Goal: Task Accomplishment & Management: Complete application form

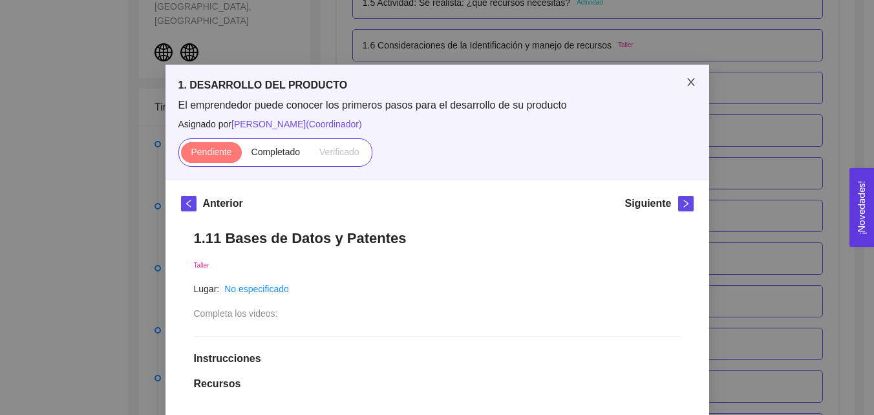
click at [690, 83] on icon "close" at bounding box center [691, 82] width 10 height 10
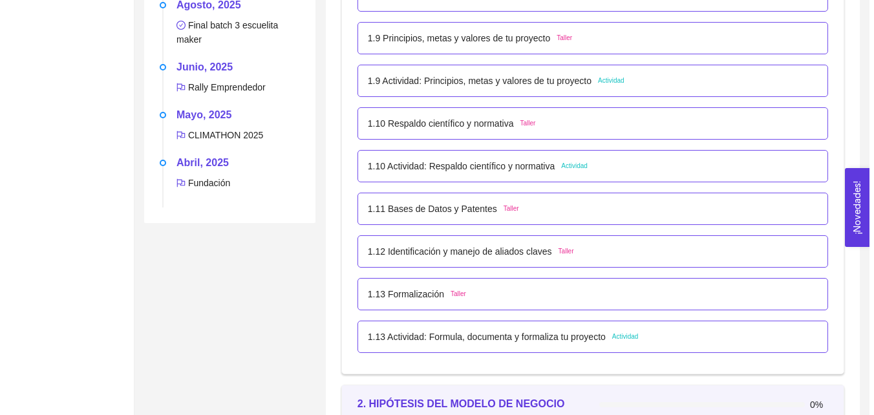
scroll to position [895, 0]
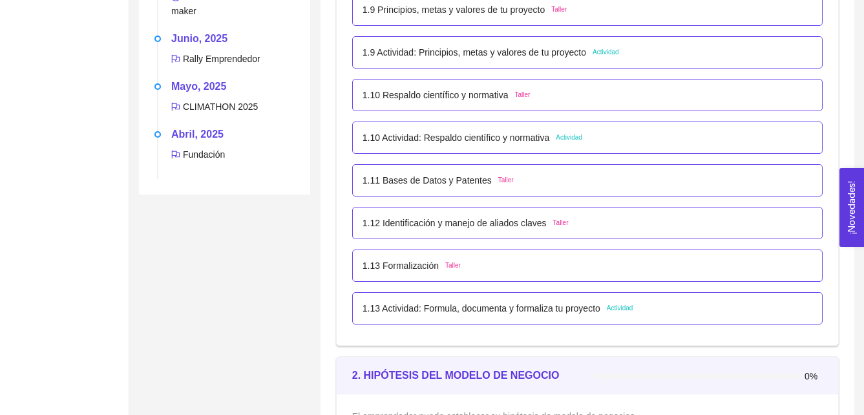
click at [434, 182] on p "1.11 Bases de Datos y Patentes" at bounding box center [427, 180] width 129 height 14
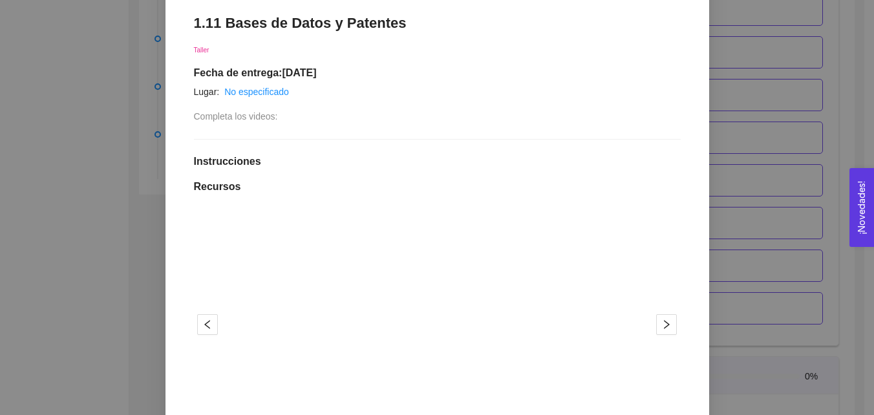
scroll to position [349, 0]
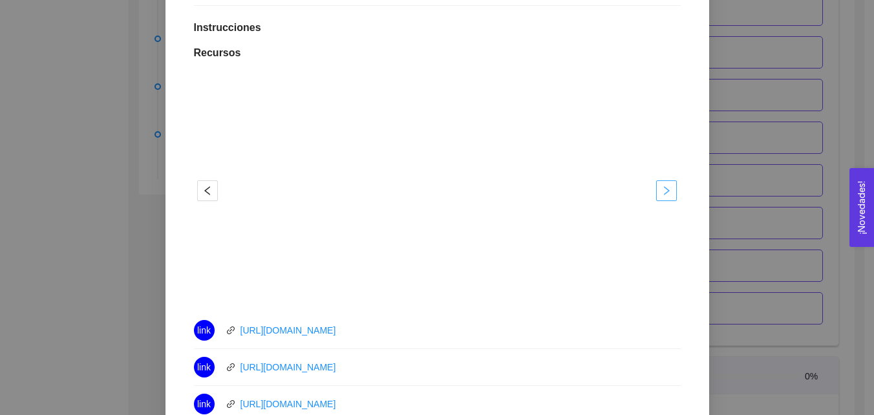
click at [665, 194] on icon "right" at bounding box center [666, 191] width 10 height 10
click at [664, 201] on button "button" at bounding box center [666, 190] width 21 height 21
click at [199, 197] on button "button" at bounding box center [207, 190] width 21 height 21
click at [657, 193] on span "right" at bounding box center [666, 191] width 19 height 10
click at [661, 193] on icon "right" at bounding box center [666, 191] width 10 height 10
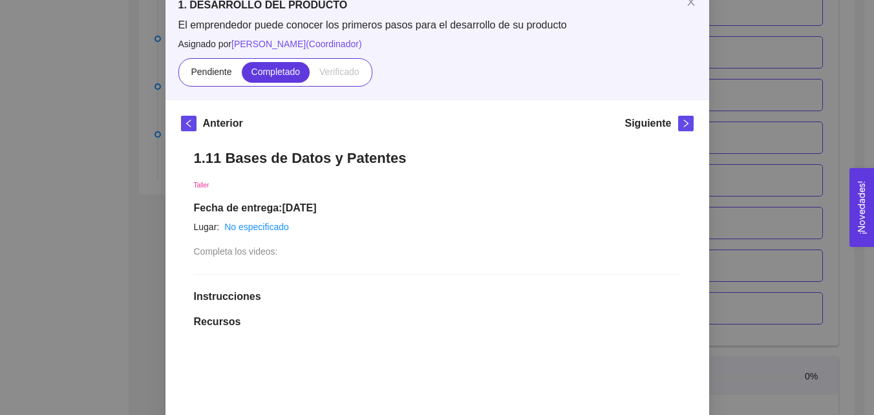
scroll to position [47, 0]
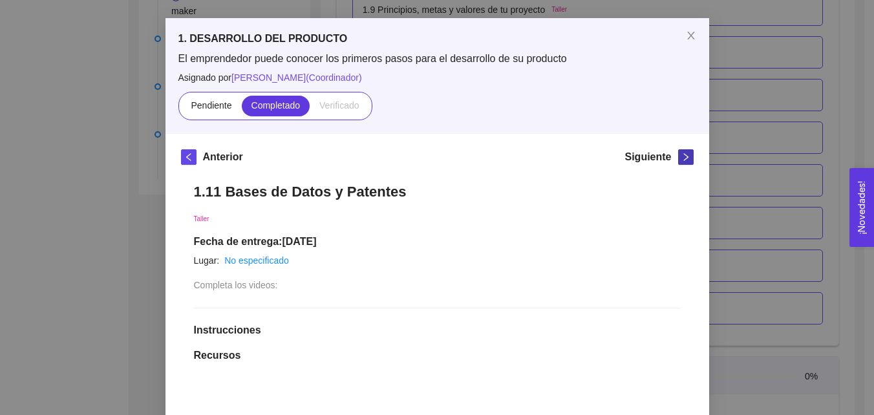
click at [683, 156] on icon "right" at bounding box center [685, 157] width 5 height 8
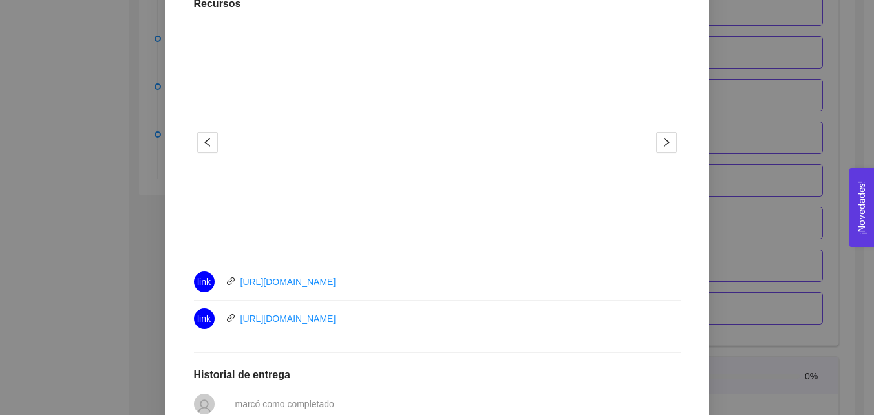
scroll to position [466, 0]
click at [662, 131] on button "button" at bounding box center [666, 141] width 21 height 21
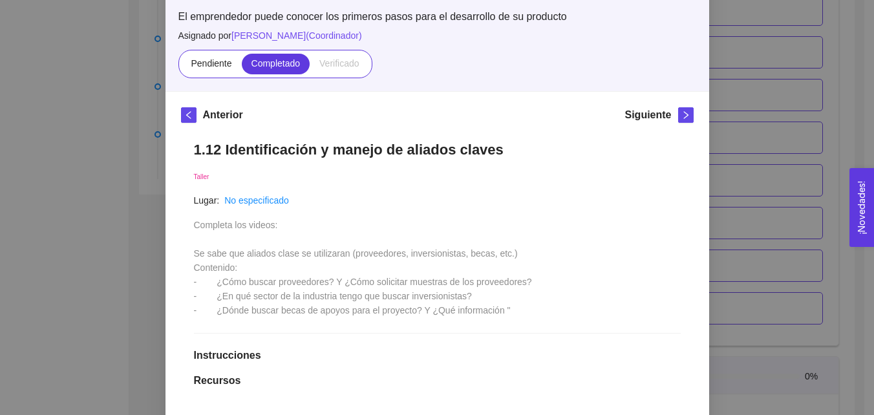
scroll to position [88, 0]
click at [682, 112] on icon "right" at bounding box center [685, 115] width 9 height 9
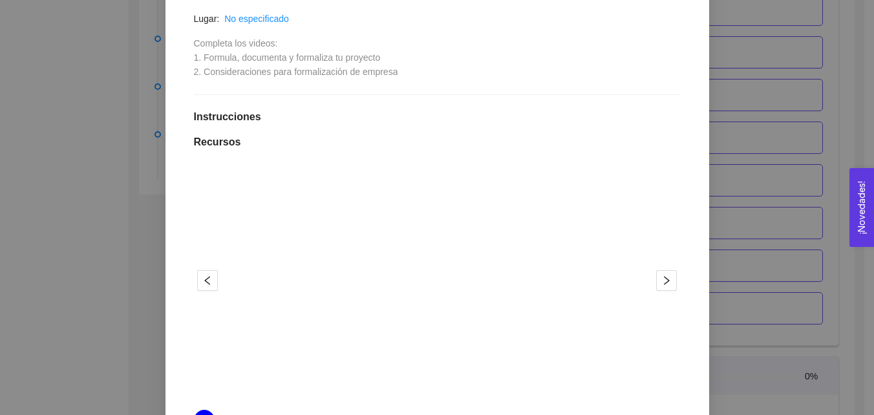
scroll to position [290, 0]
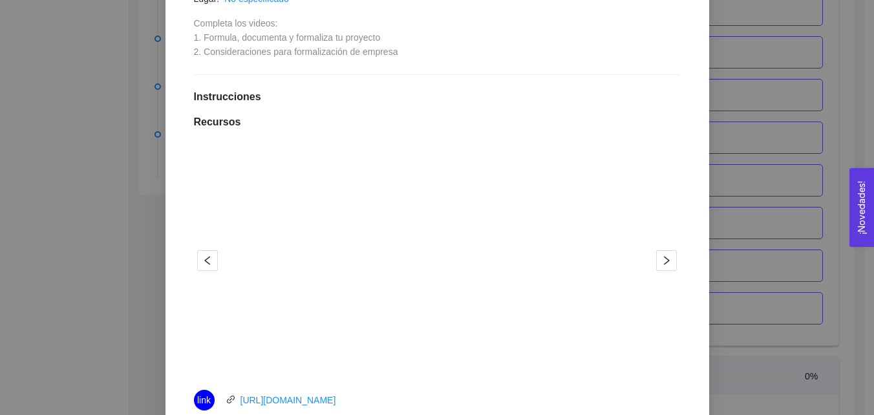
click at [650, 256] on div at bounding box center [437, 260] width 438 height 233
click at [664, 262] on icon "right" at bounding box center [667, 260] width 6 height 9
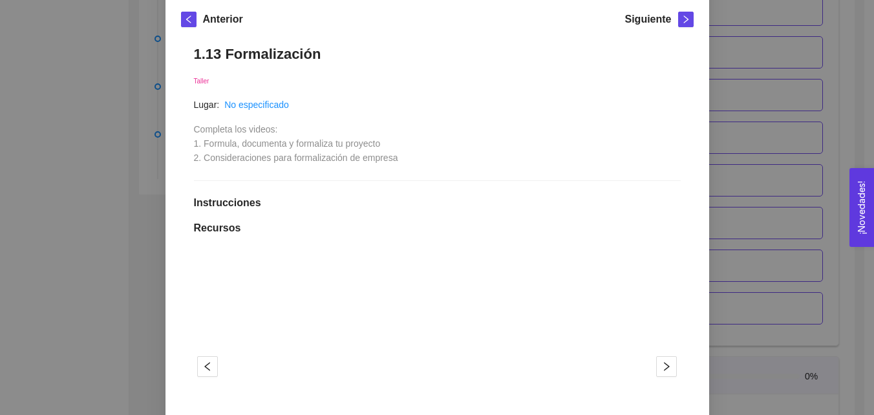
scroll to position [0, 0]
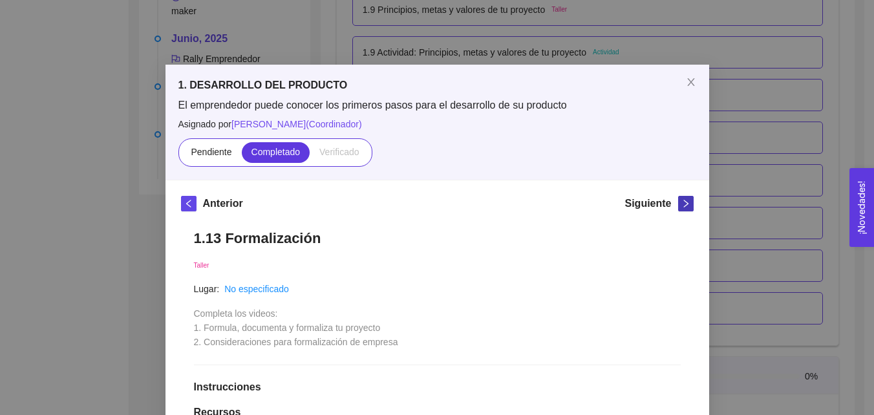
click at [683, 201] on icon "right" at bounding box center [685, 204] width 5 height 8
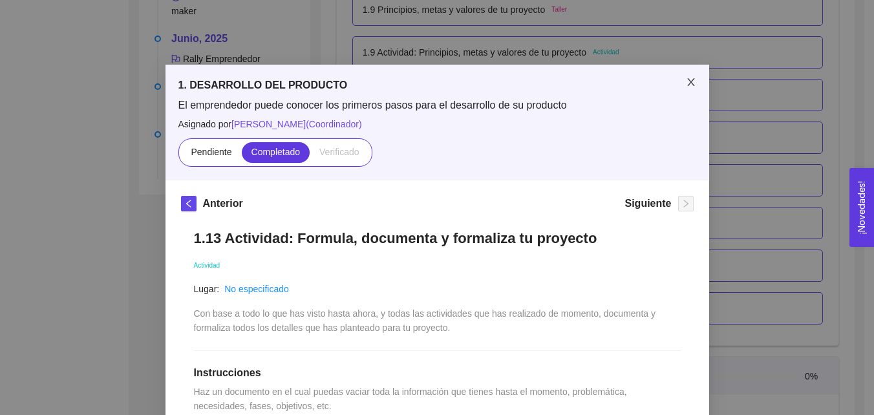
click at [691, 82] on span "Close" at bounding box center [691, 83] width 36 height 36
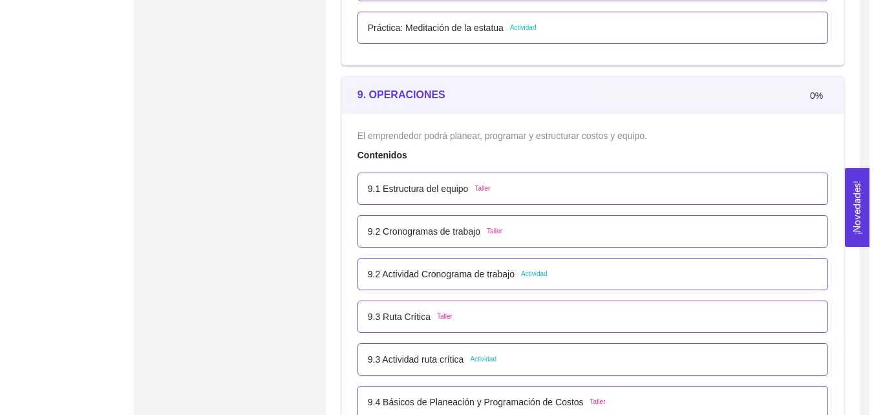
scroll to position [4281, 0]
click at [425, 191] on p "9.1 Estructura del equipo" at bounding box center [413, 188] width 101 height 14
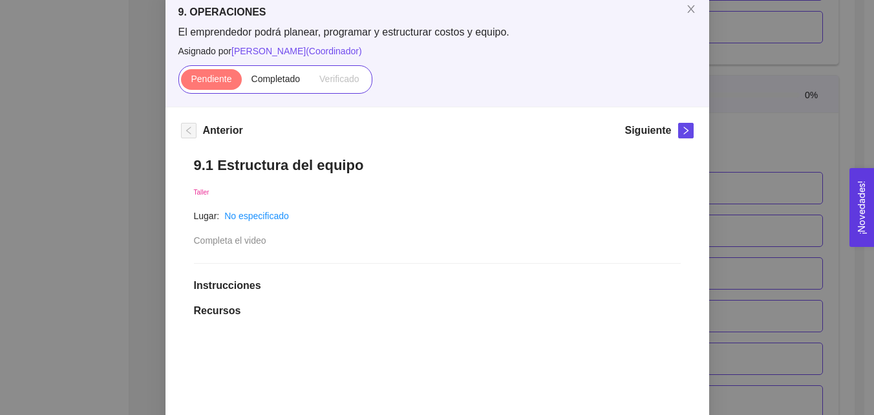
scroll to position [72, 0]
click at [272, 90] on label "Completado" at bounding box center [276, 80] width 69 height 21
click at [242, 83] on input "Completado" at bounding box center [242, 83] width 0 height 0
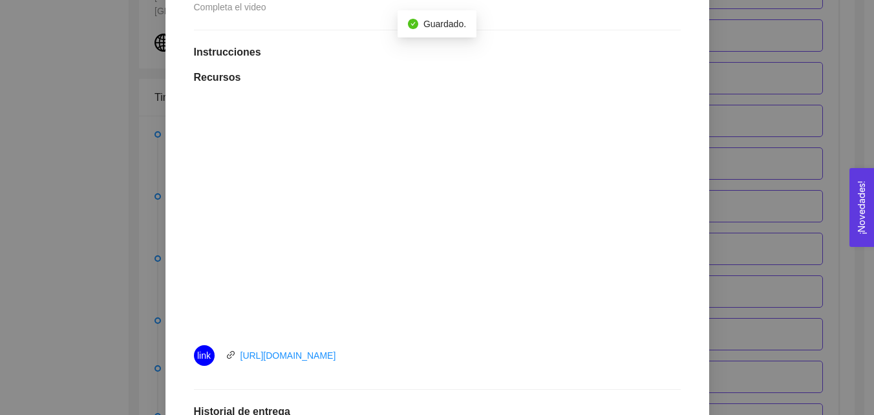
scroll to position [4281, 0]
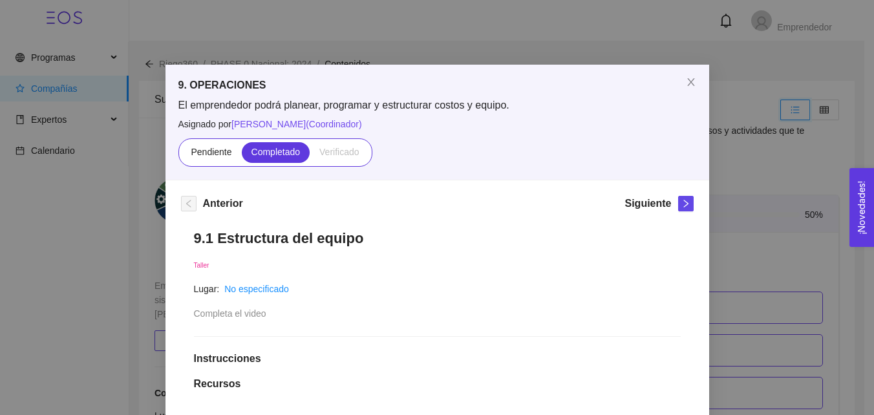
click at [781, 113] on input "radio" at bounding box center [781, 113] width 0 height 0
click at [810, 113] on input "radio" at bounding box center [810, 113] width 0 height 0
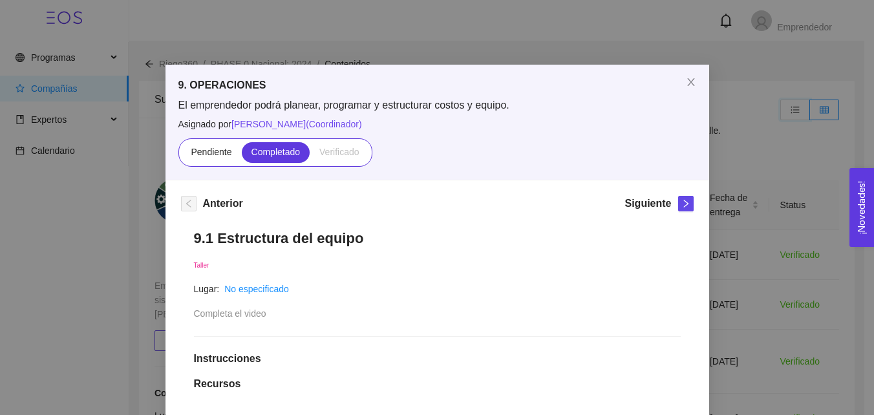
click at [781, 113] on input "radio" at bounding box center [781, 113] width 0 height 0
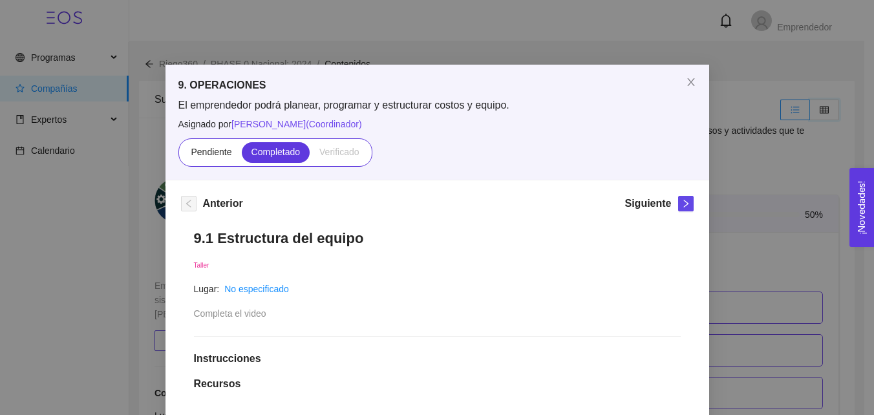
click at [810, 113] on input "radio" at bounding box center [810, 113] width 0 height 0
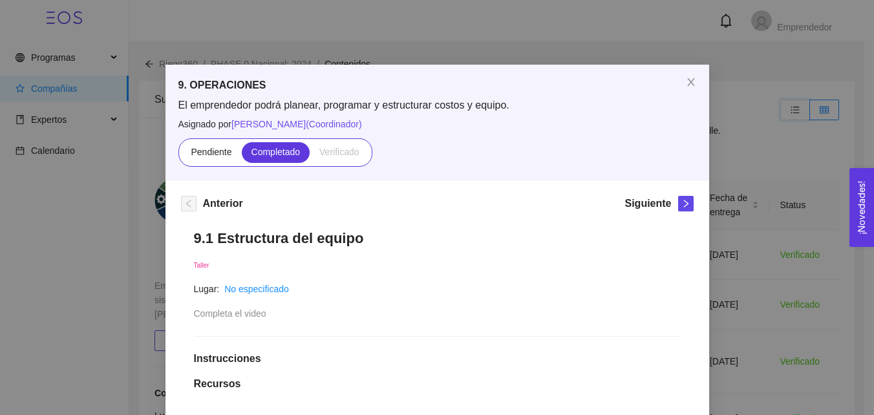
click at [781, 113] on input "radio" at bounding box center [781, 113] width 0 height 0
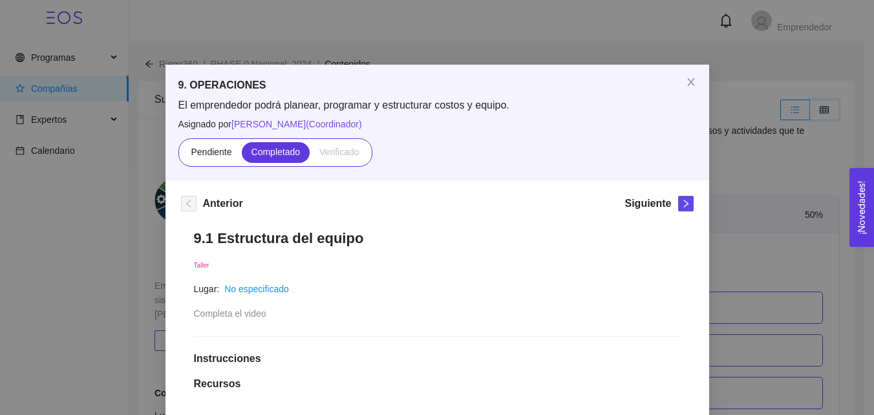
click at [810, 113] on input "radio" at bounding box center [810, 113] width 0 height 0
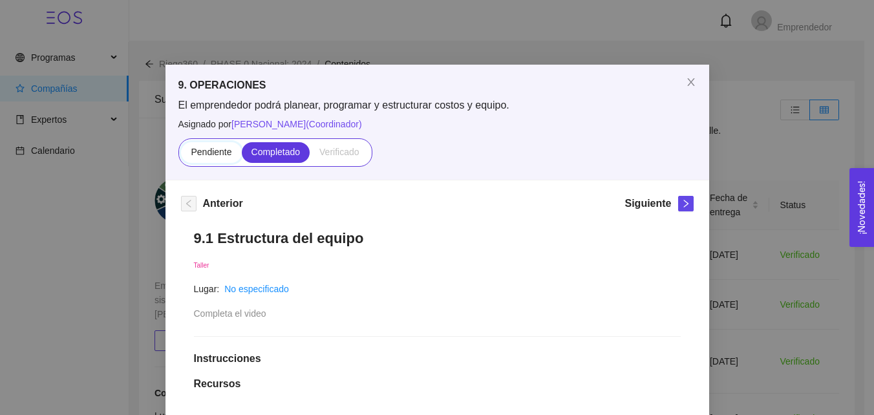
click at [181, 155] on input "Pendiente" at bounding box center [181, 155] width 0 height 0
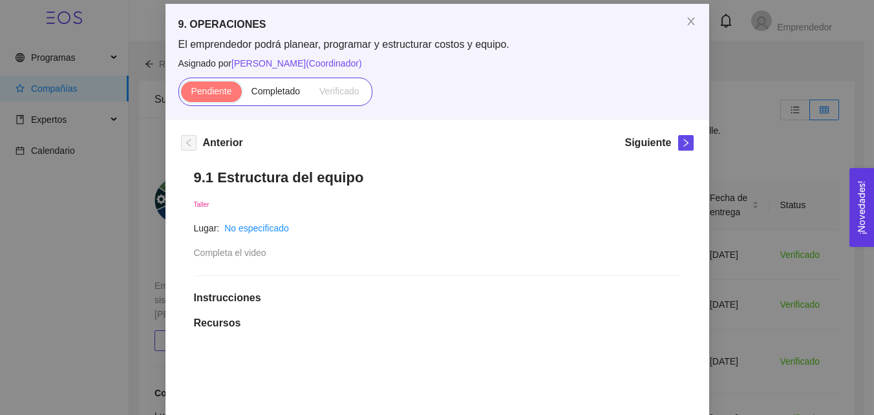
scroll to position [49, 0]
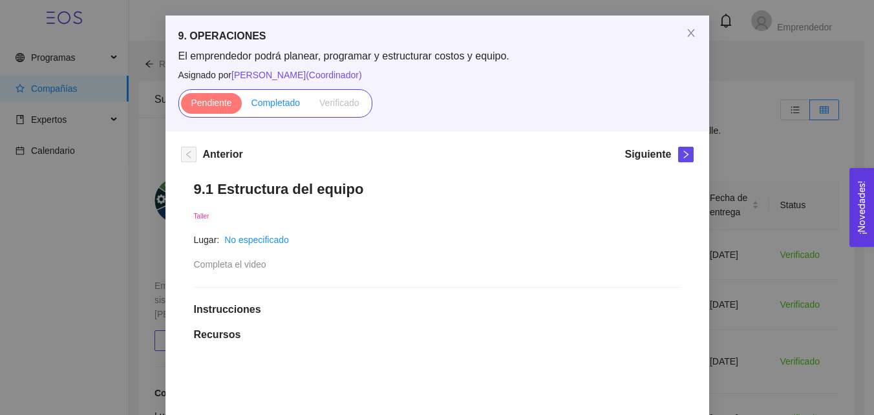
click at [284, 102] on span "Completado" at bounding box center [275, 103] width 49 height 10
click at [242, 106] on input "Completado" at bounding box center [242, 106] width 0 height 0
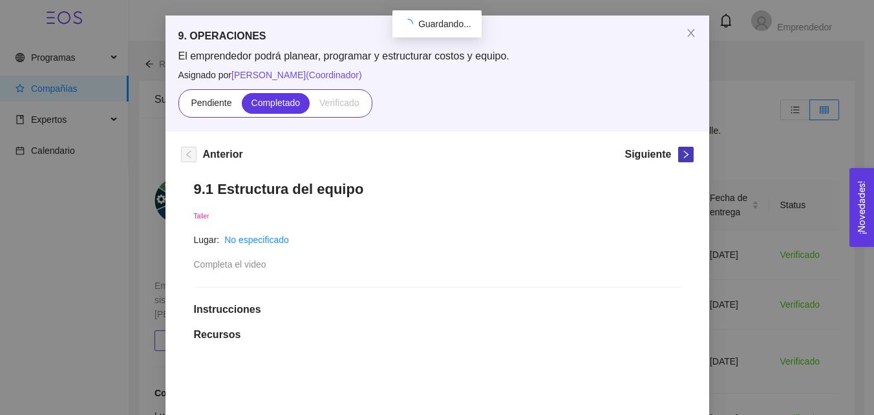
click at [683, 156] on icon "right" at bounding box center [685, 154] width 9 height 9
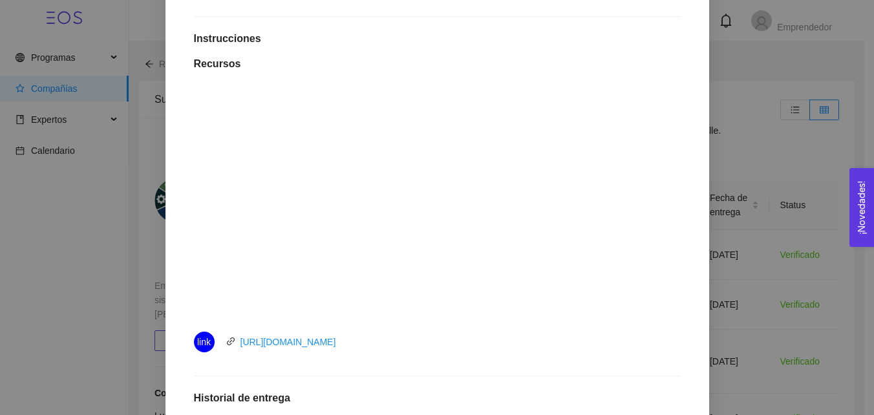
scroll to position [151, 0]
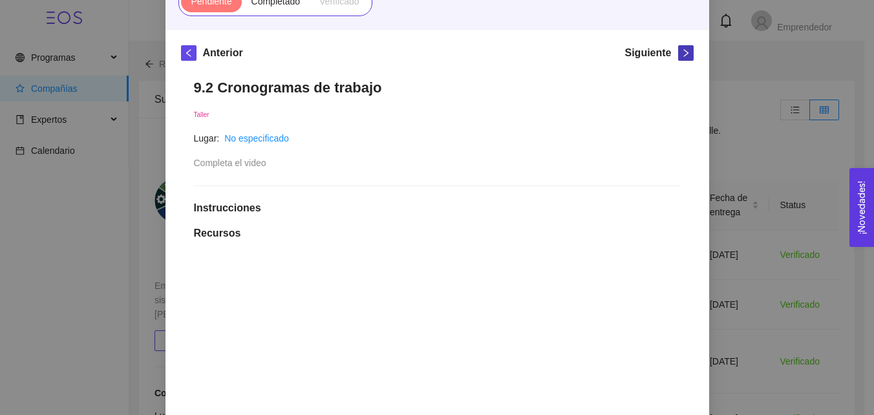
click at [685, 45] on button "button" at bounding box center [686, 53] width 16 height 16
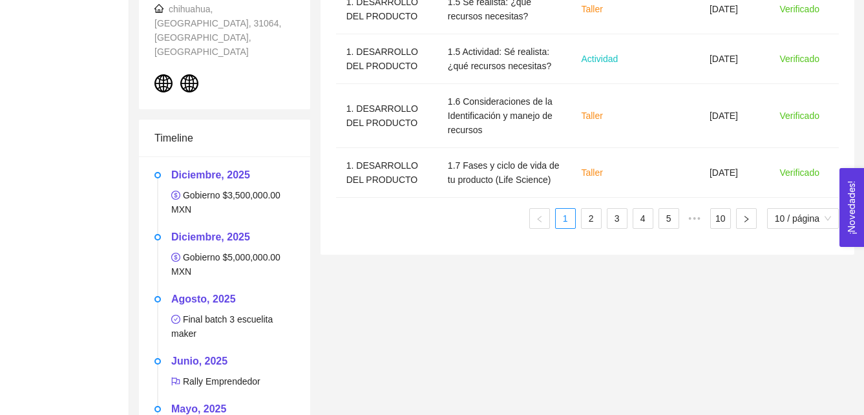
scroll to position [572, 0]
click at [584, 215] on link "2" at bounding box center [591, 218] width 19 height 19
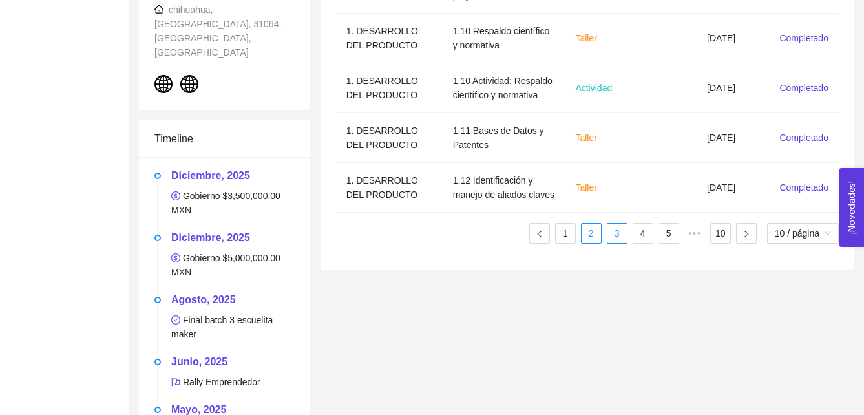
click at [612, 224] on link "3" at bounding box center [617, 233] width 19 height 19
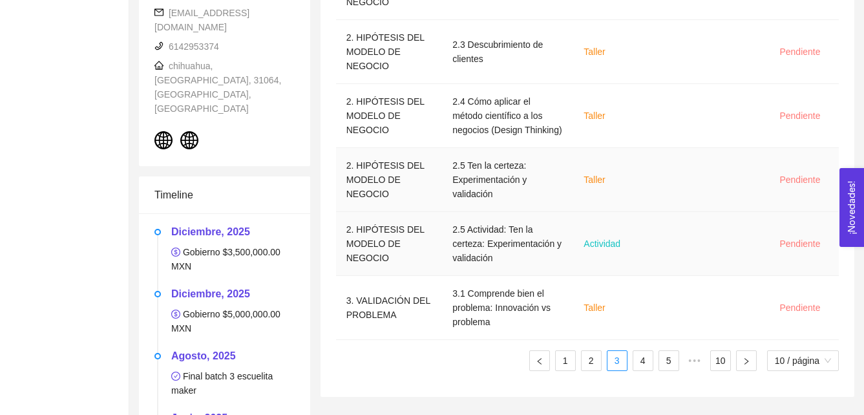
scroll to position [606, 0]
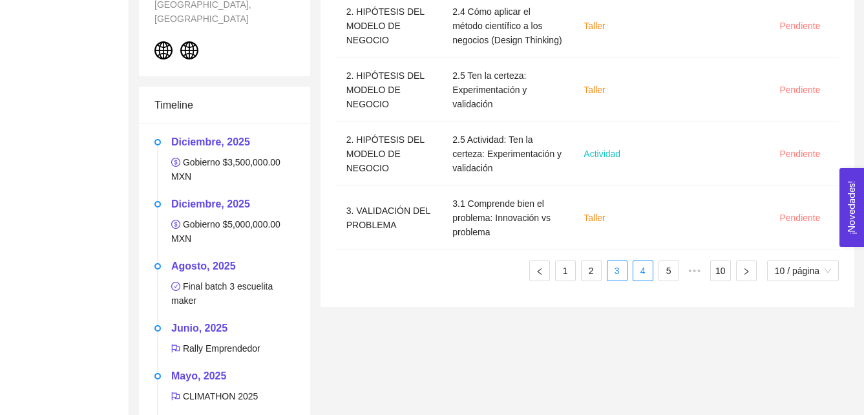
click at [636, 268] on link "4" at bounding box center [643, 270] width 19 height 19
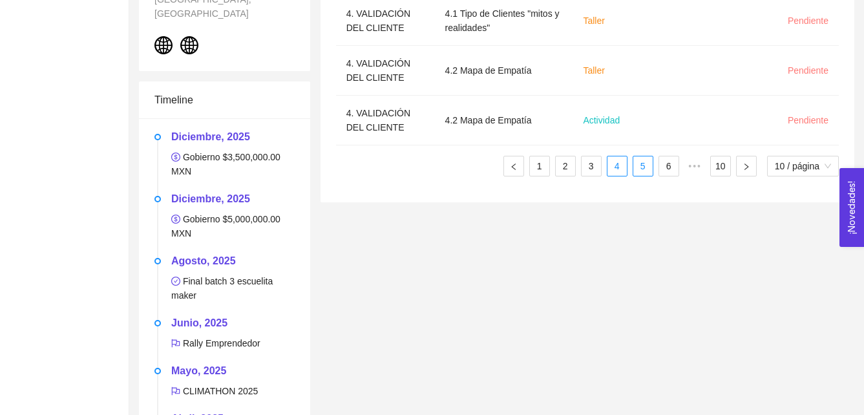
scroll to position [612, 0]
click at [645, 172] on link "5" at bounding box center [643, 165] width 19 height 19
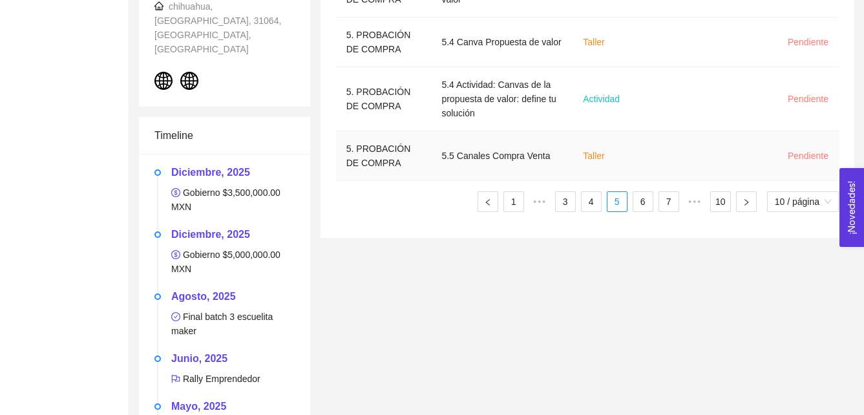
scroll to position [576, 0]
click at [643, 191] on link "6" at bounding box center [643, 200] width 19 height 19
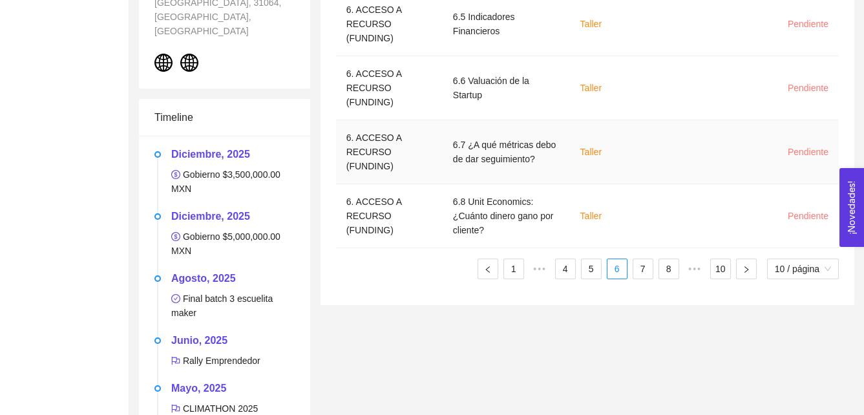
scroll to position [594, 0]
click at [643, 268] on link "7" at bounding box center [643, 268] width 19 height 19
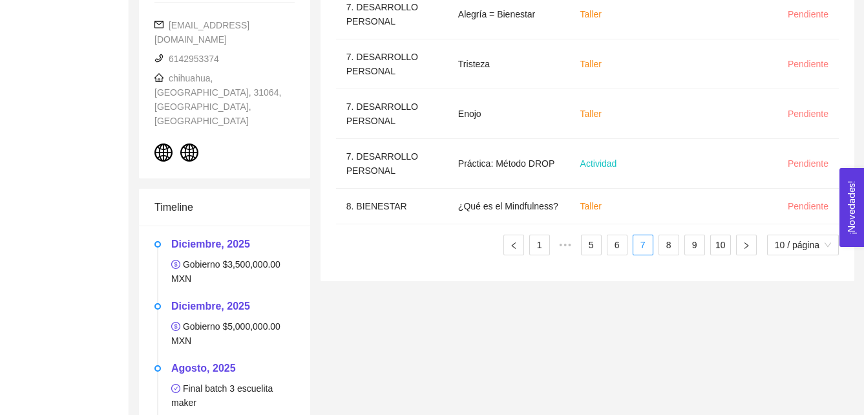
scroll to position [504, 0]
click at [667, 246] on link "8" at bounding box center [668, 244] width 19 height 19
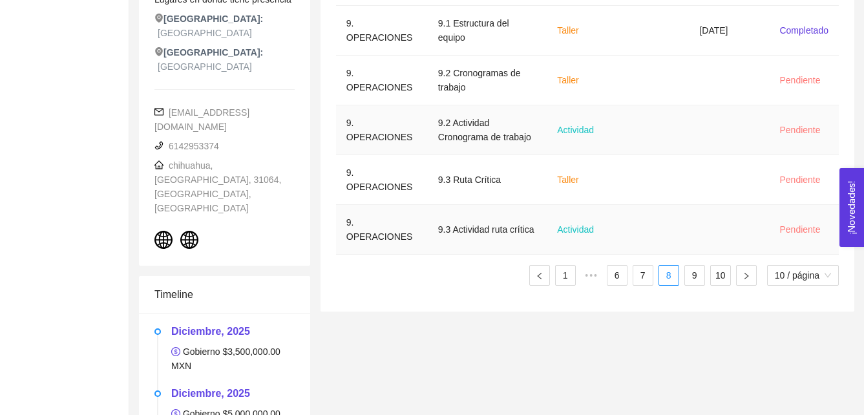
scroll to position [416, 0]
click at [690, 272] on link "9" at bounding box center [694, 275] width 19 height 19
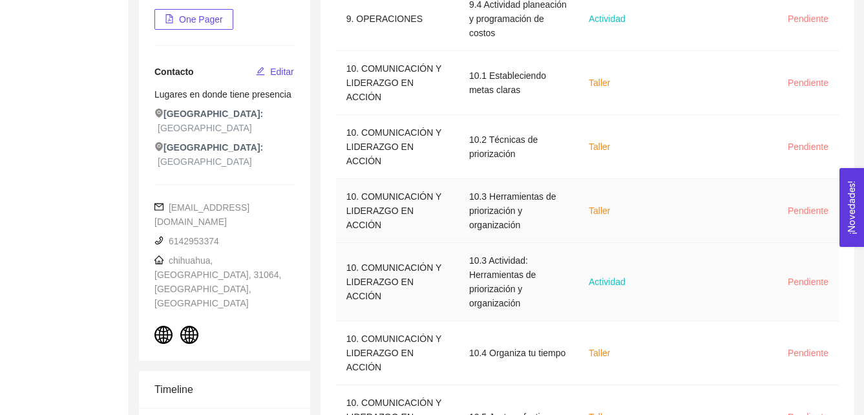
scroll to position [477, 0]
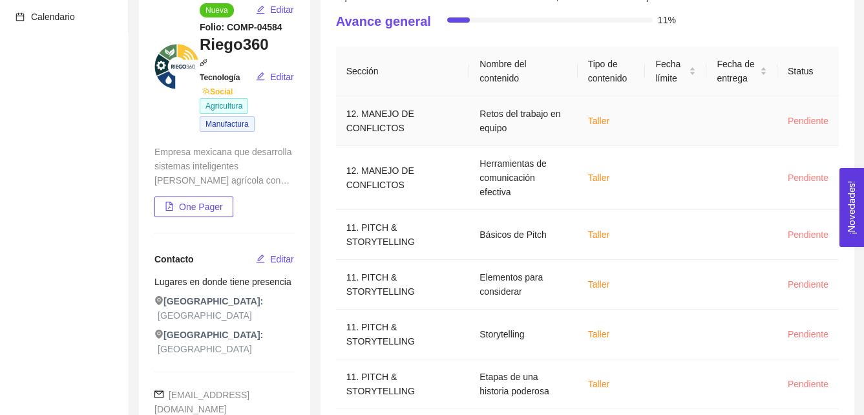
scroll to position [0, 0]
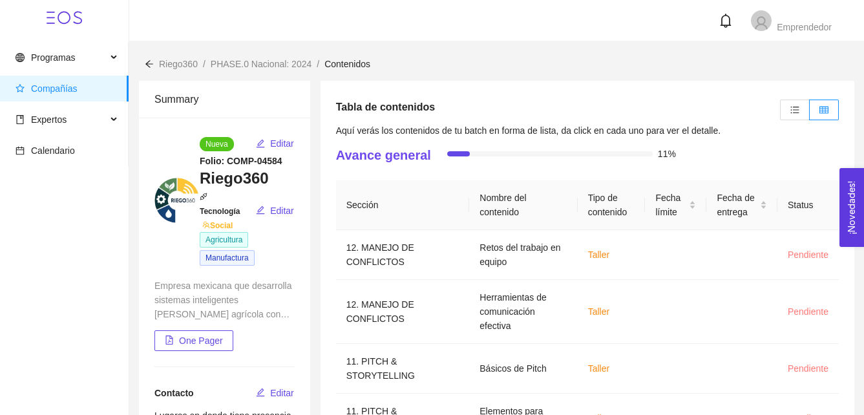
click at [153, 69] on div at bounding box center [149, 64] width 9 height 14
click at [150, 60] on icon "arrow-left" at bounding box center [149, 63] width 9 height 9
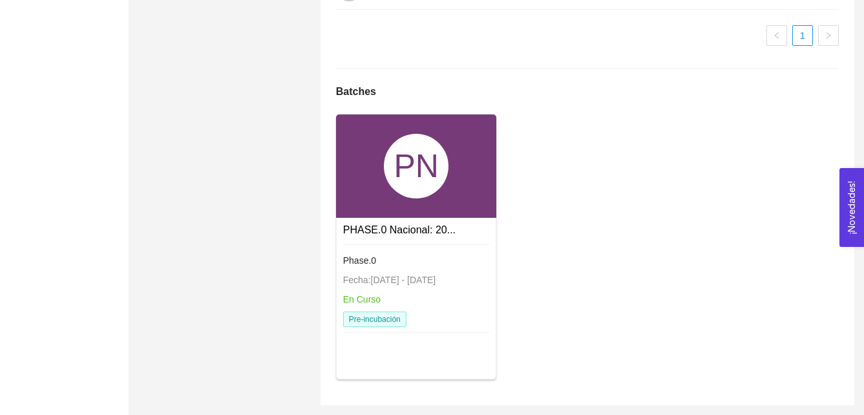
scroll to position [1987, 0]
click at [440, 323] on div "Pre-incubación" at bounding box center [416, 320] width 147 height 16
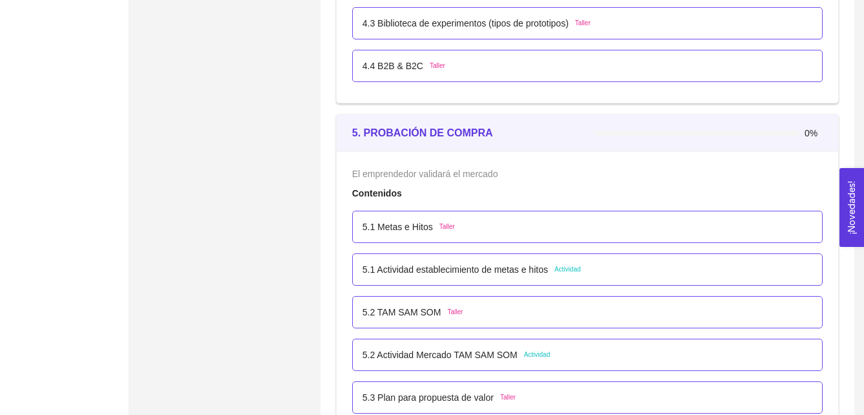
scroll to position [2769, 0]
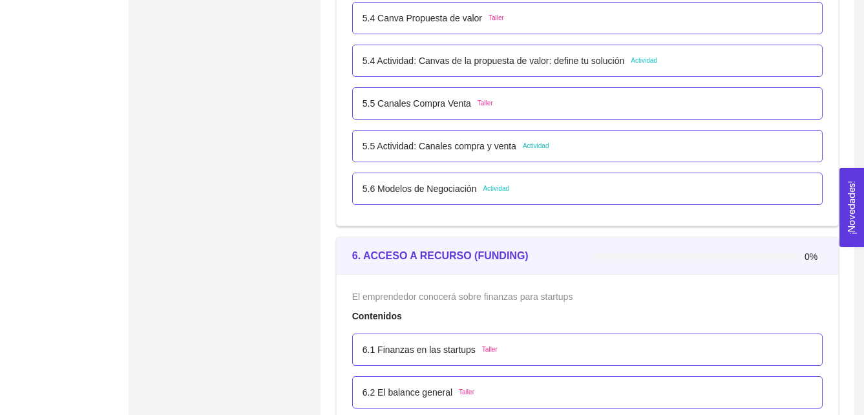
drag, startPoint x: 440, startPoint y: 323, endPoint x: 285, endPoint y: 281, distance: 160.3
click at [285, 281] on div "Summary Nueva Editar Folio: COMP-04584 Riego360 Tecnología Social Editar Agricu…" at bounding box center [225, 244] width 182 height 5864
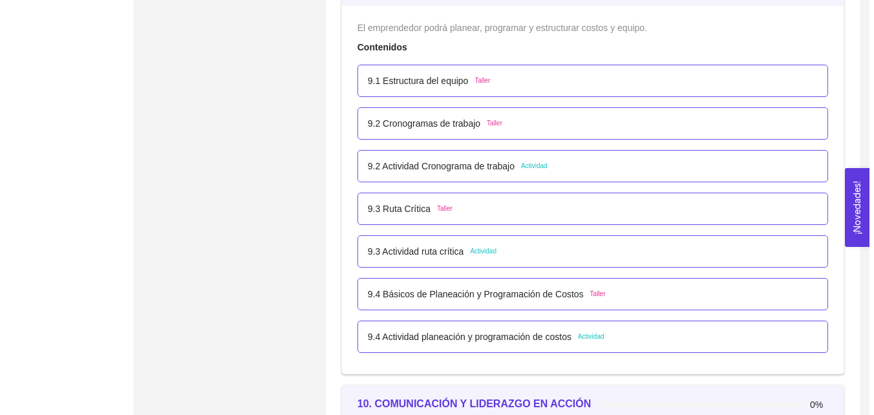
scroll to position [4390, 0]
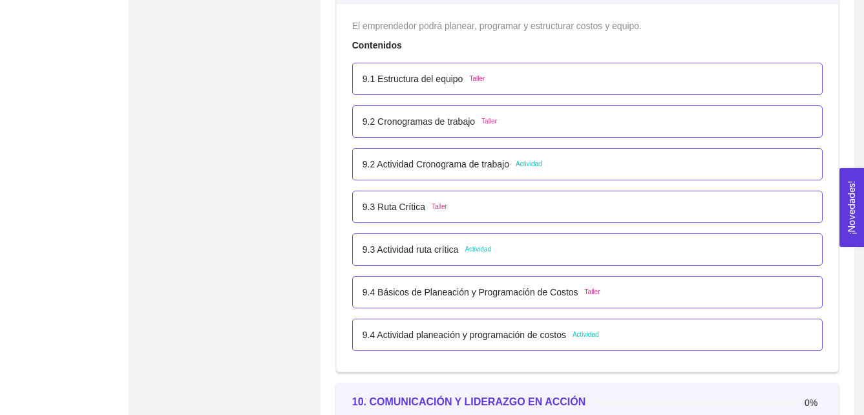
click at [521, 168] on span "Actividad" at bounding box center [529, 164] width 27 height 10
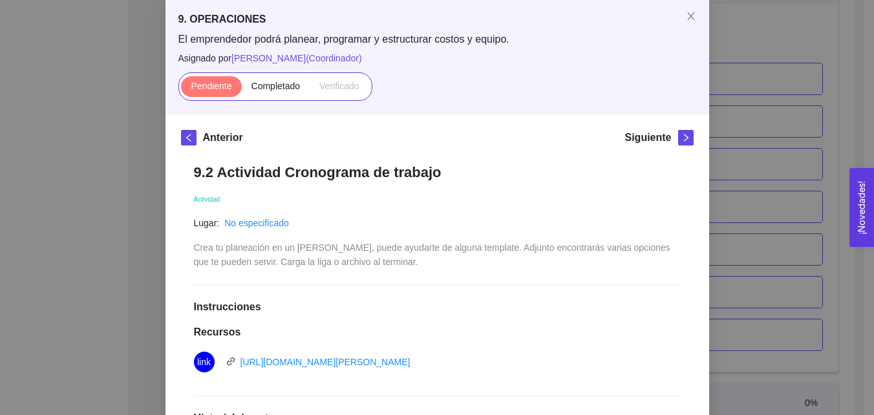
scroll to position [71, 0]
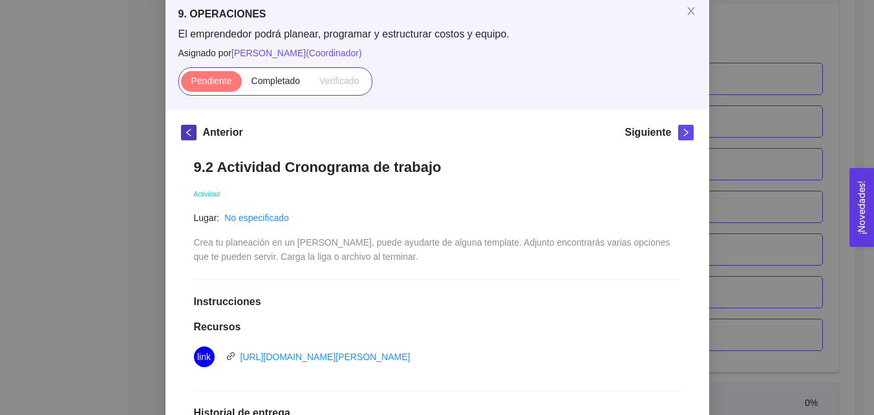
click at [182, 135] on span "left" at bounding box center [189, 132] width 14 height 9
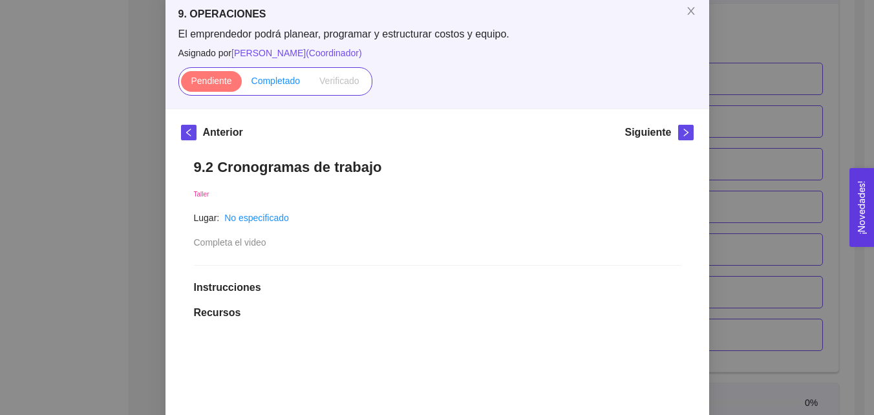
click at [274, 85] on span "Completado" at bounding box center [275, 81] width 49 height 10
click at [242, 84] on input "Completado" at bounding box center [242, 84] width 0 height 0
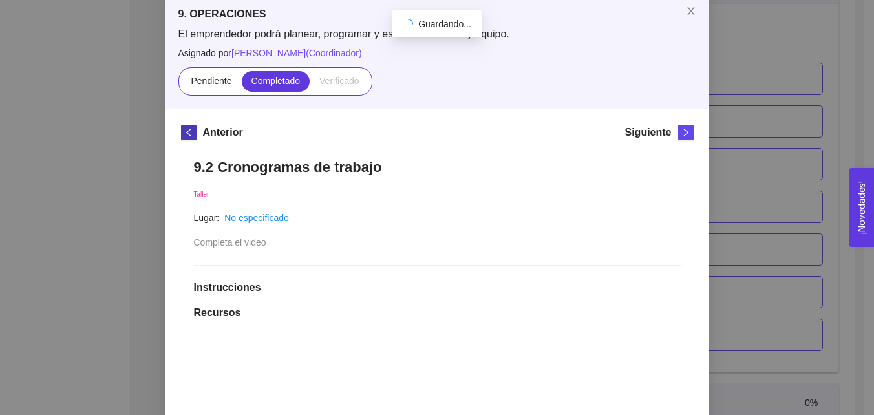
click at [184, 135] on icon "left" at bounding box center [188, 132] width 9 height 9
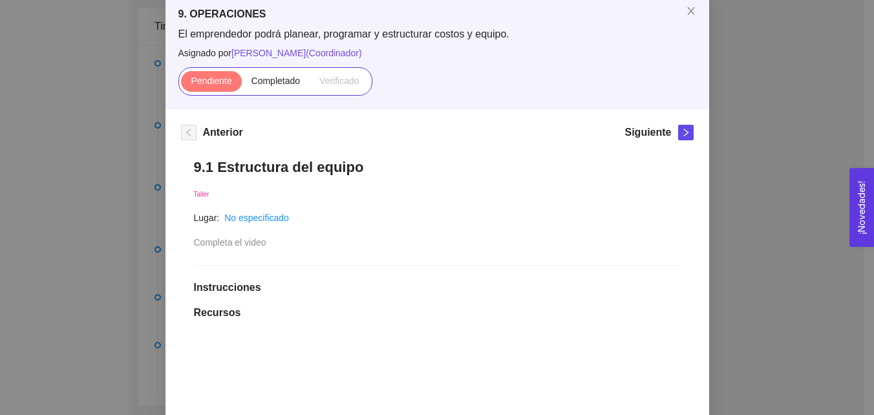
scroll to position [613, 0]
click at [273, 78] on span "Completado" at bounding box center [275, 81] width 49 height 10
click at [242, 84] on input "Completado" at bounding box center [242, 84] width 0 height 0
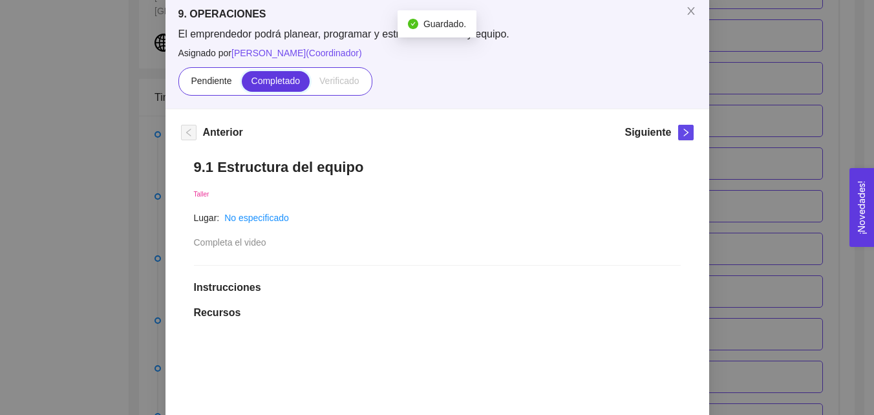
scroll to position [4390, 0]
click at [681, 134] on icon "right" at bounding box center [685, 132] width 9 height 9
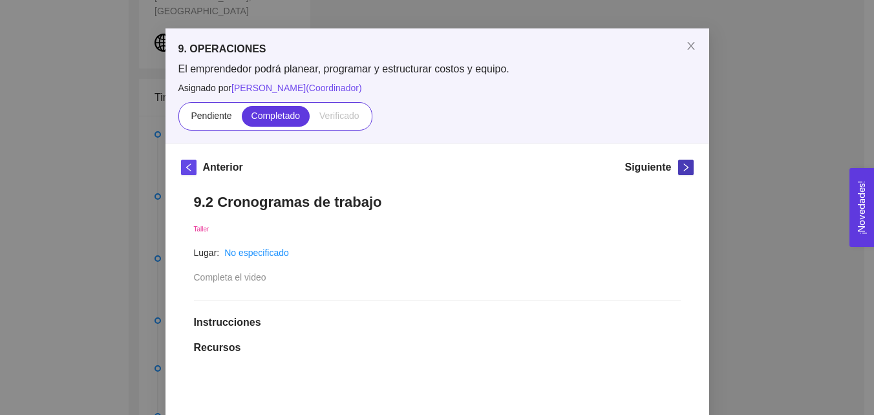
scroll to position [71, 0]
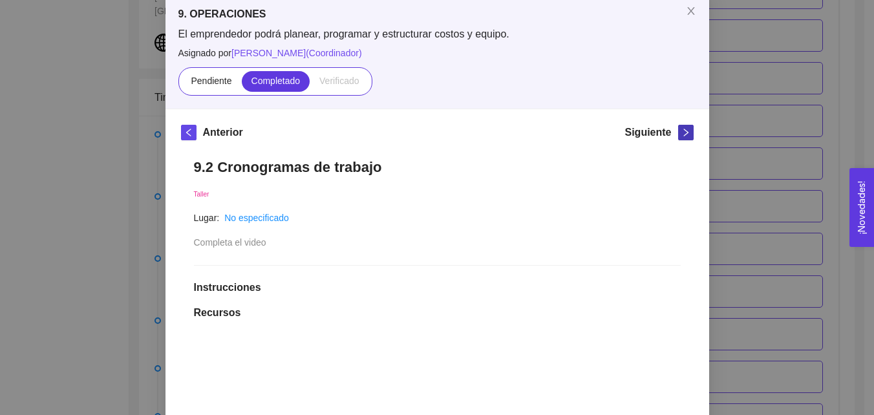
click at [681, 134] on icon "right" at bounding box center [685, 132] width 9 height 9
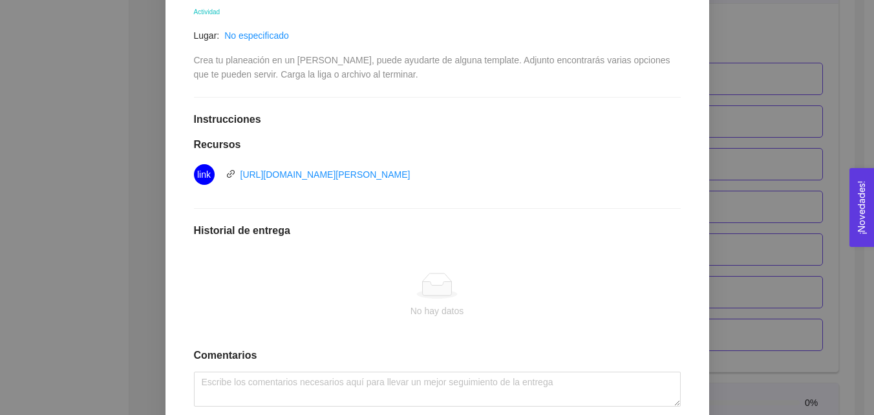
scroll to position [0, 0]
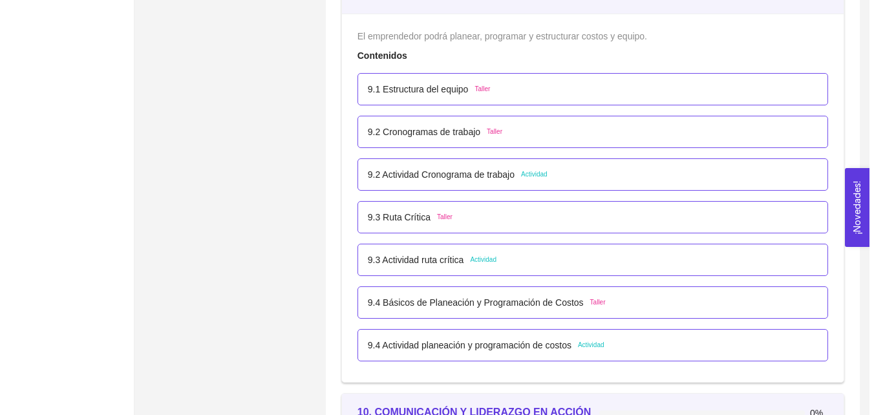
scroll to position [4380, 0]
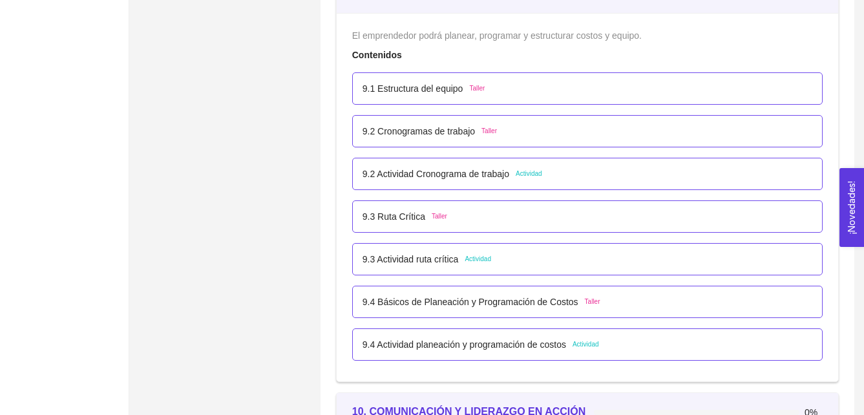
click at [454, 222] on div "9.3 Ruta Crítica Taller" at bounding box center [588, 216] width 450 height 14
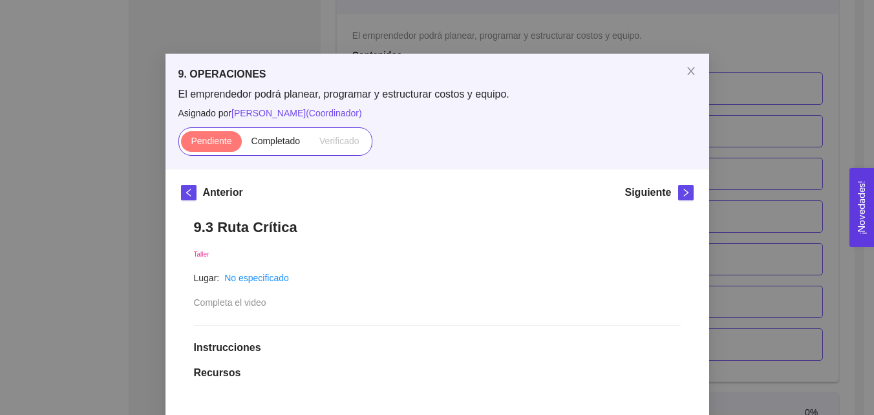
scroll to position [0, 0]
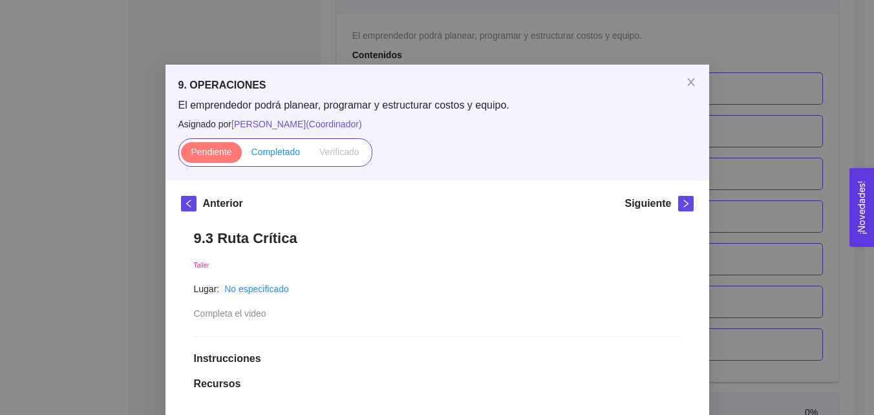
click at [292, 158] on label "Completado" at bounding box center [276, 152] width 69 height 21
click at [242, 155] on input "Completado" at bounding box center [242, 155] width 0 height 0
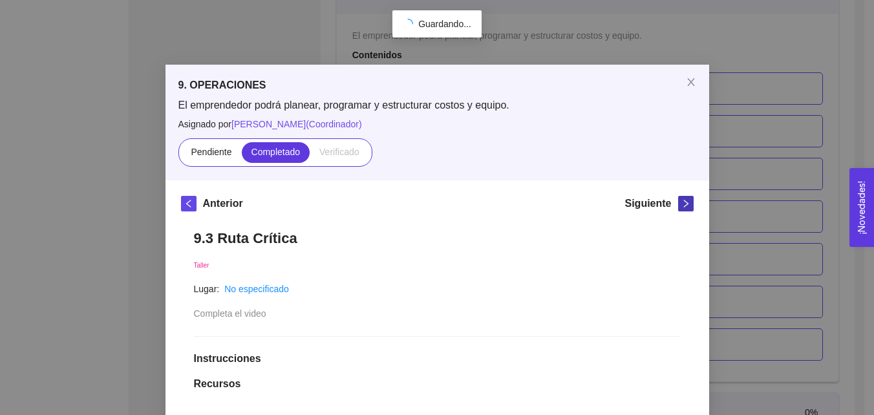
click at [681, 206] on icon "right" at bounding box center [685, 203] width 9 height 9
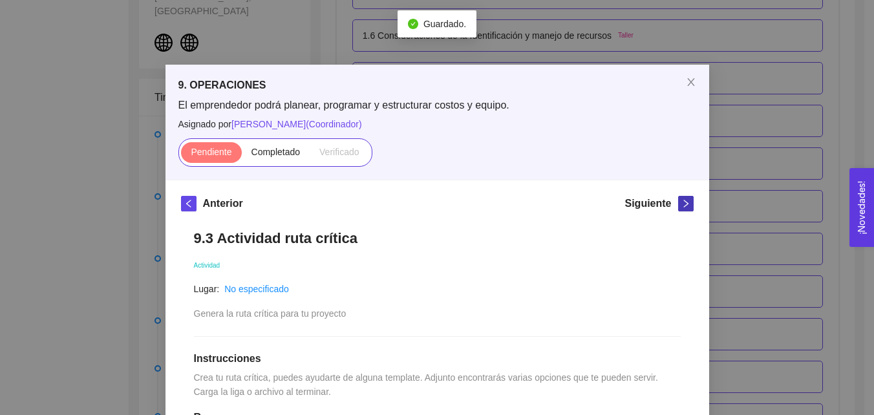
scroll to position [4380, 0]
click at [681, 206] on icon "right" at bounding box center [685, 203] width 9 height 9
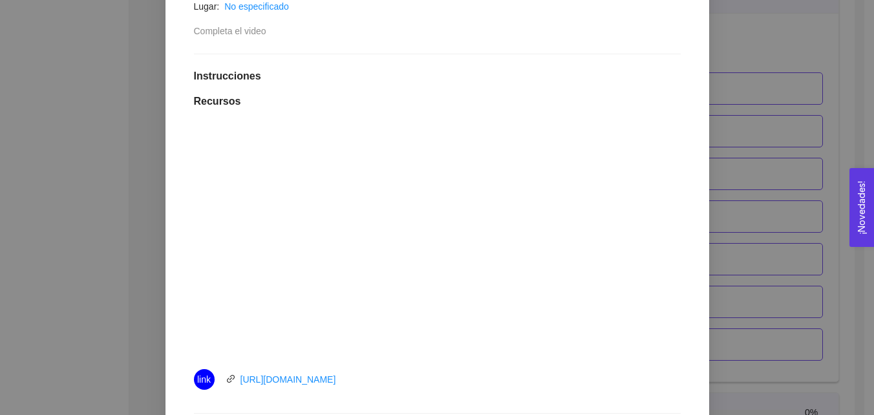
scroll to position [0, 0]
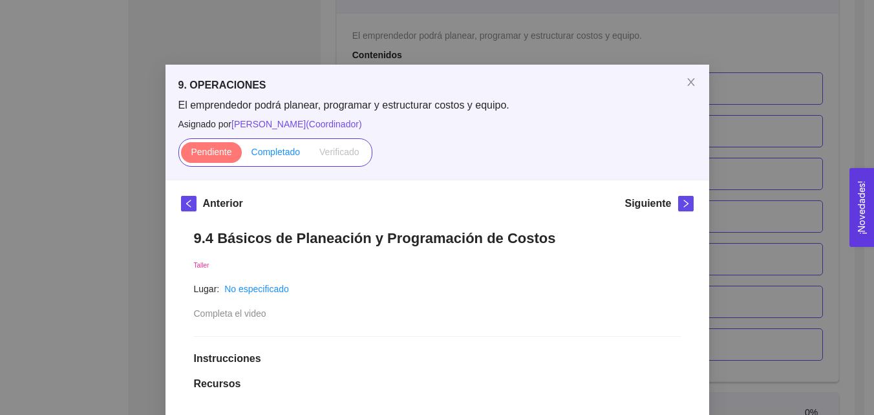
click at [268, 151] on span "Completado" at bounding box center [275, 152] width 49 height 10
click at [242, 155] on input "Completado" at bounding box center [242, 155] width 0 height 0
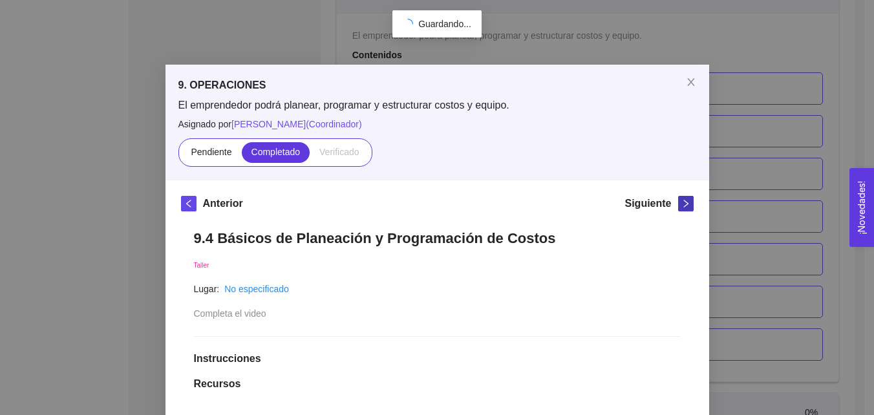
click at [684, 199] on icon "right" at bounding box center [685, 203] width 9 height 9
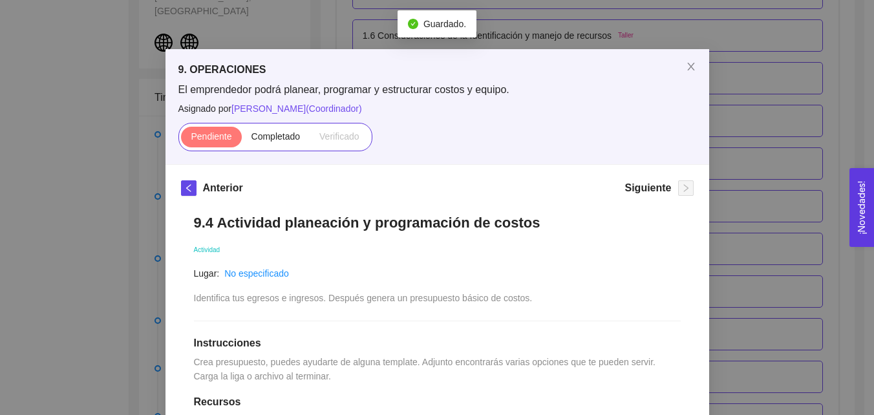
scroll to position [41, 0]
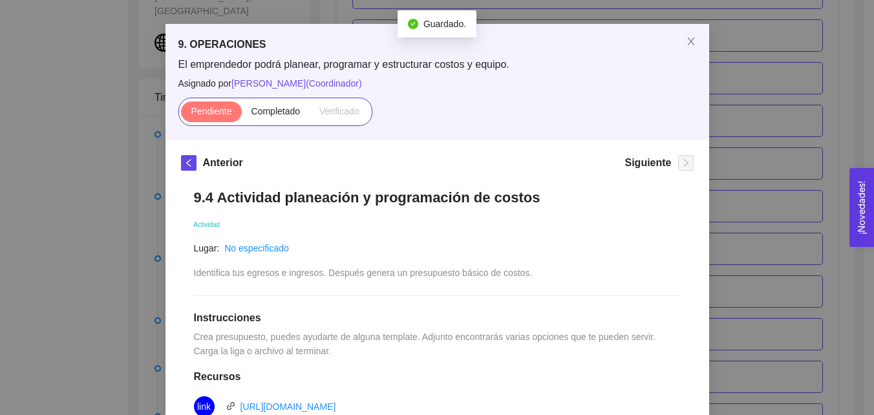
drag, startPoint x: 338, startPoint y: 208, endPoint x: 270, endPoint y: 181, distance: 73.1
click at [270, 181] on div "9.4 Actividad planeación y programación de costos Actividad Lugar: No especific…" at bounding box center [437, 393] width 513 height 435
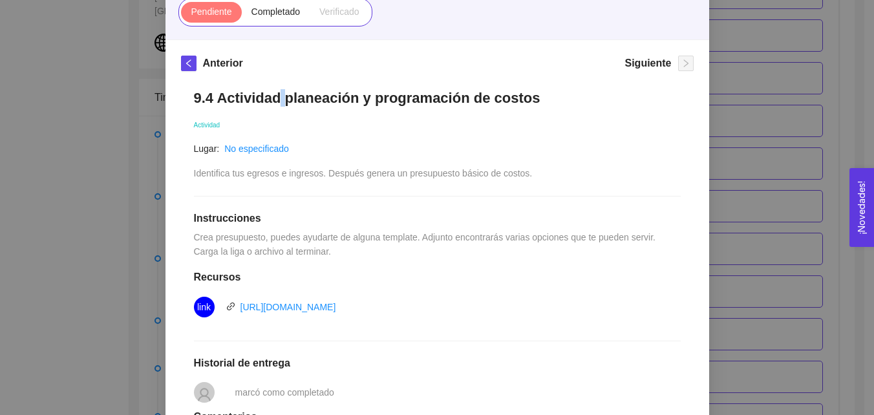
scroll to position [140, 0]
